Goal: Task Accomplishment & Management: Complete application form

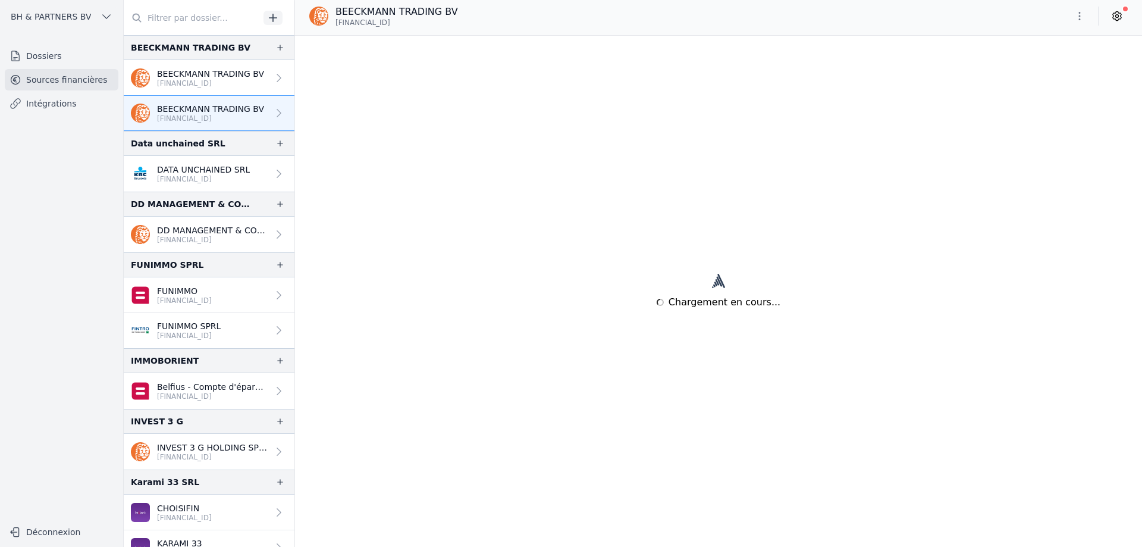
click at [69, 54] on link "Dossiers" at bounding box center [62, 55] width 114 height 21
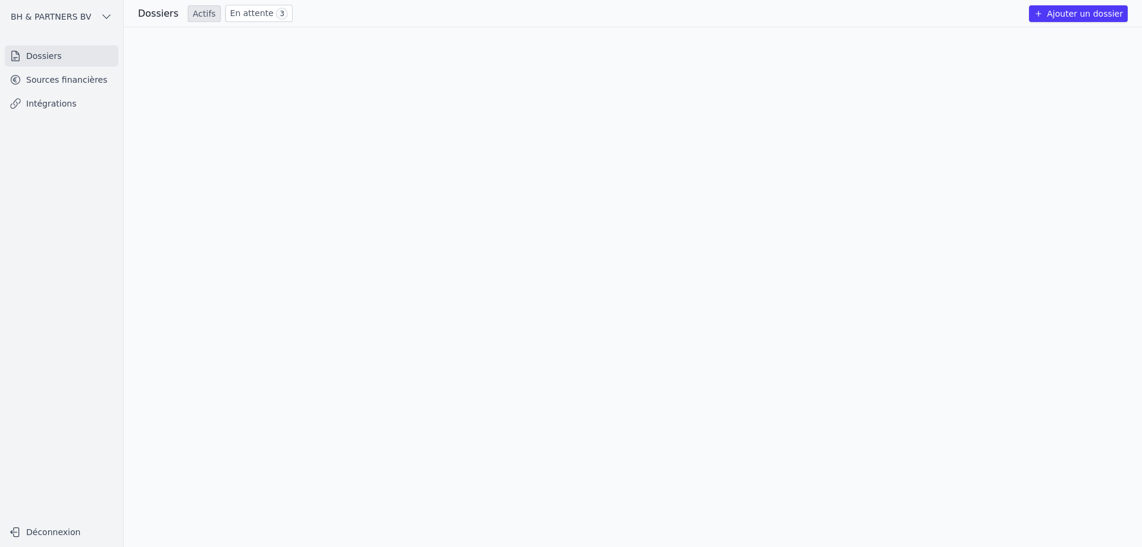
click at [1091, 11] on button "Ajouter un dossier" at bounding box center [1078, 13] width 99 height 17
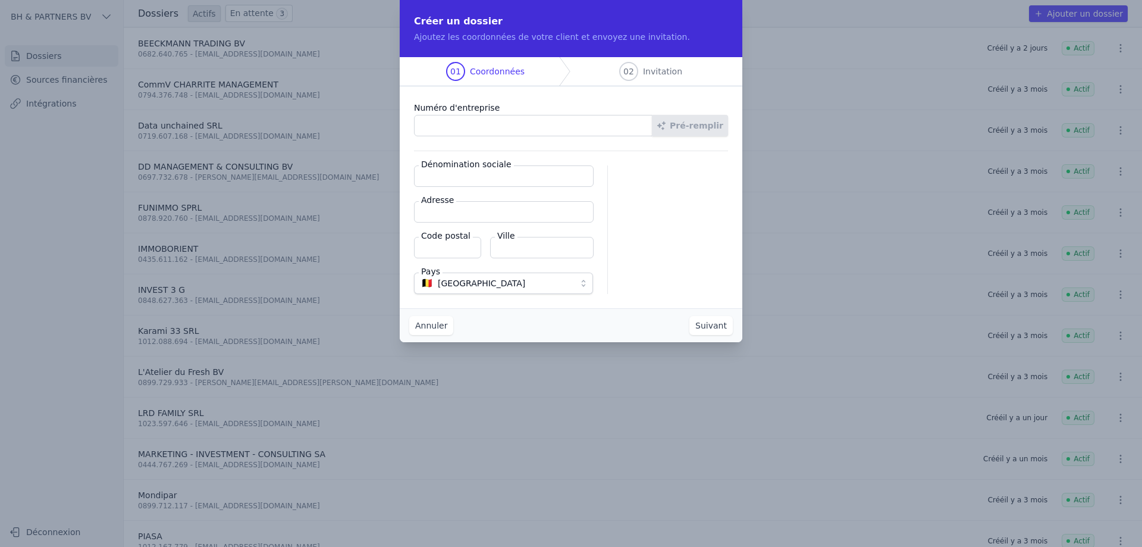
click at [431, 123] on input "Numéro d'entreprise" at bounding box center [533, 125] width 238 height 21
type input "1021.330.024"
click at [714, 131] on button "Pré-remplir" at bounding box center [690, 125] width 76 height 21
type input "PORTANIW SRL"
type input "Boulevard Léopold II 62"
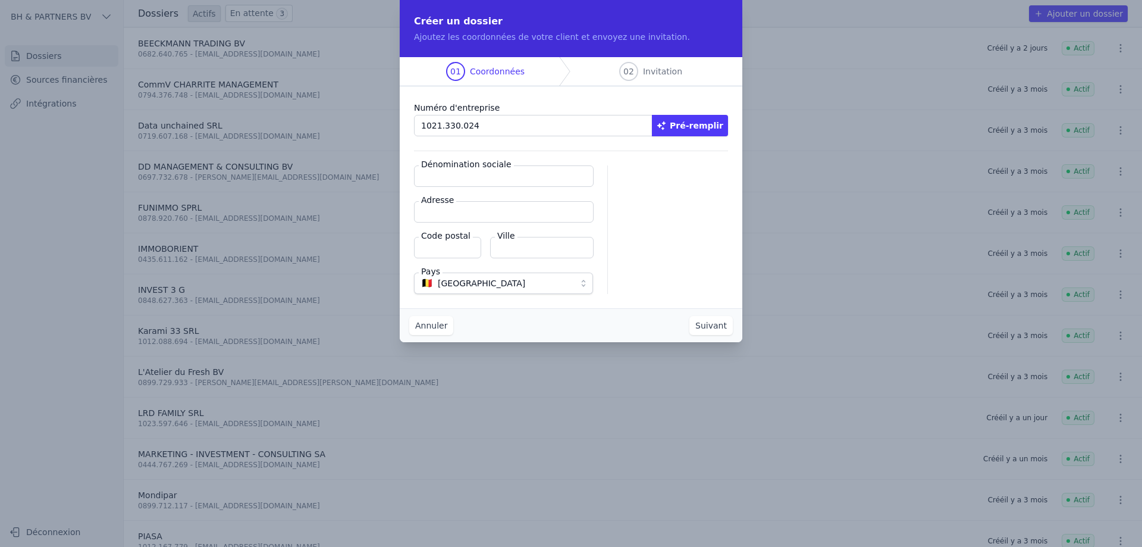
type input "1080"
type input "Molenbeek-Saint-Jean"
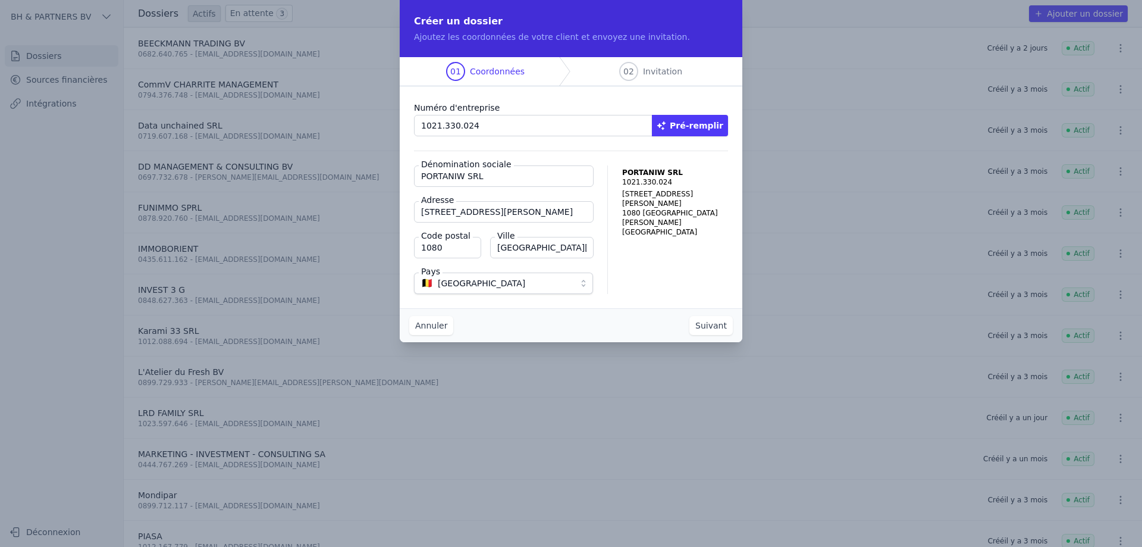
click at [721, 324] on button "Suivant" at bounding box center [710, 325] width 43 height 19
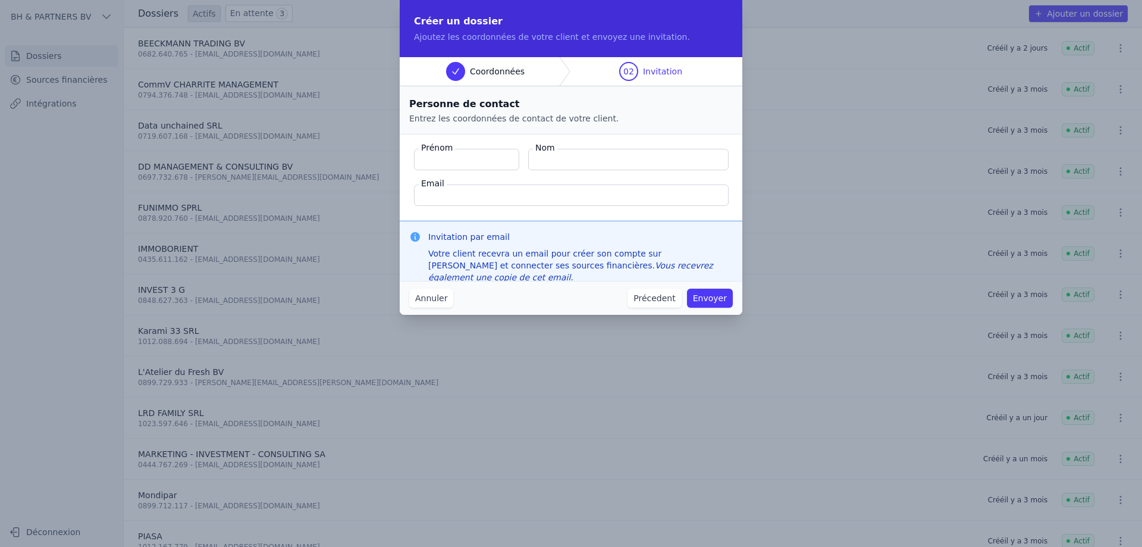
click at [492, 156] on input "Prénom" at bounding box center [466, 159] width 105 height 21
type input "Khalil"
type input "Aaboud"
click at [481, 199] on input "Email" at bounding box center [571, 194] width 315 height 21
paste input "kamabod@gmail.com"
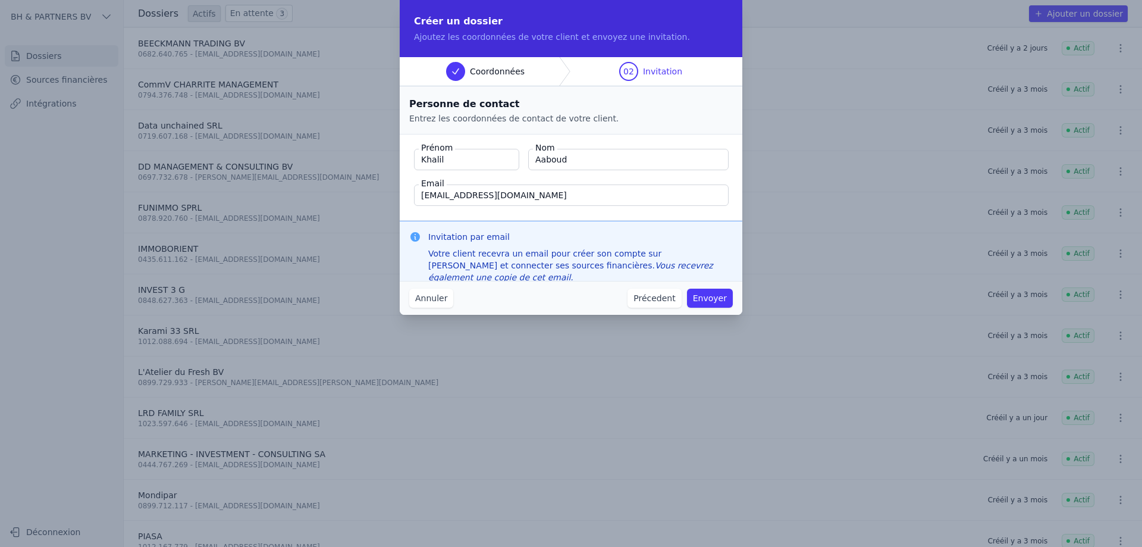
type input "kamabod@gmail.com"
click at [717, 291] on button "Envoyer" at bounding box center [710, 297] width 46 height 19
